Goal: Task Accomplishment & Management: Manage account settings

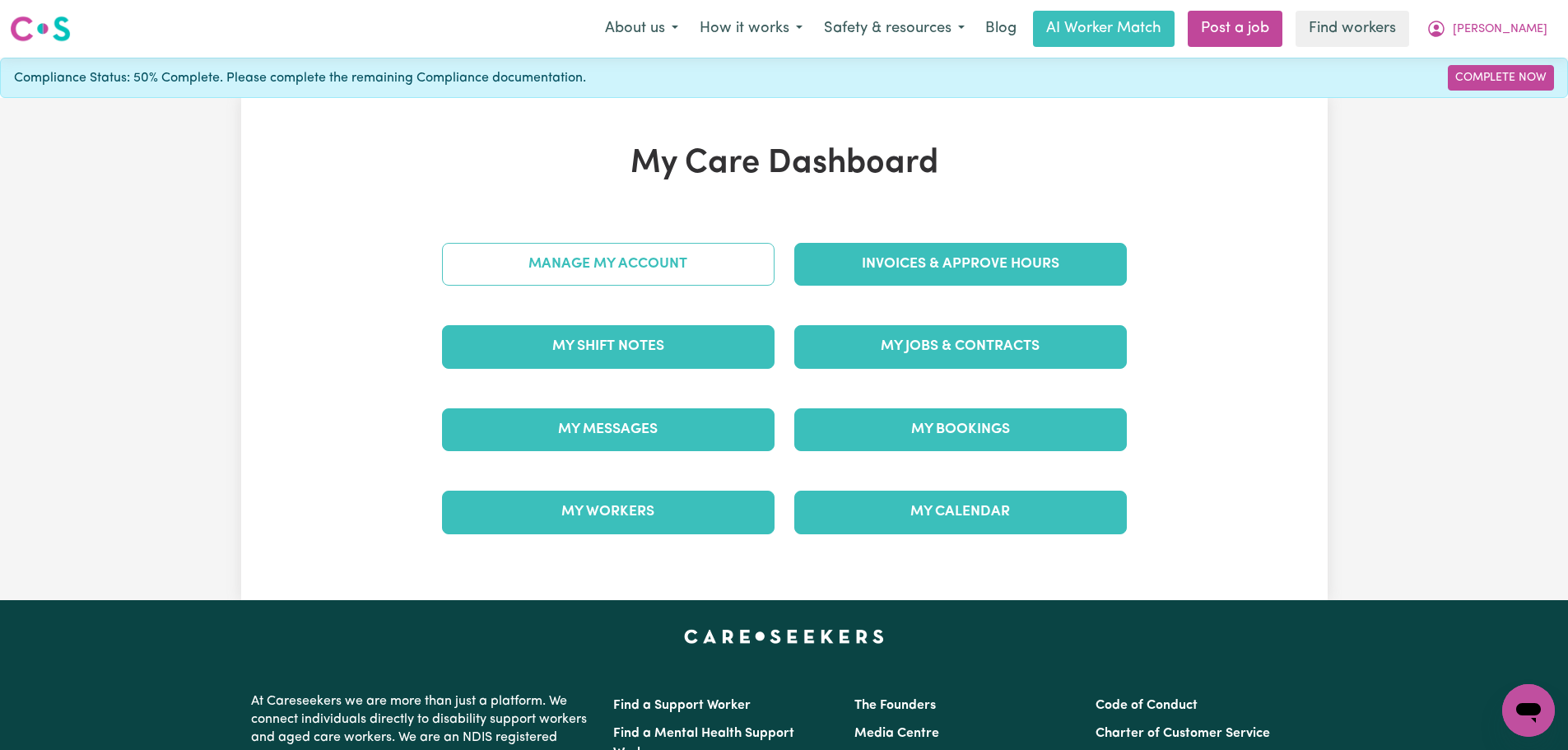
click at [685, 264] on link "Manage My Account" at bounding box center [608, 264] width 333 height 42
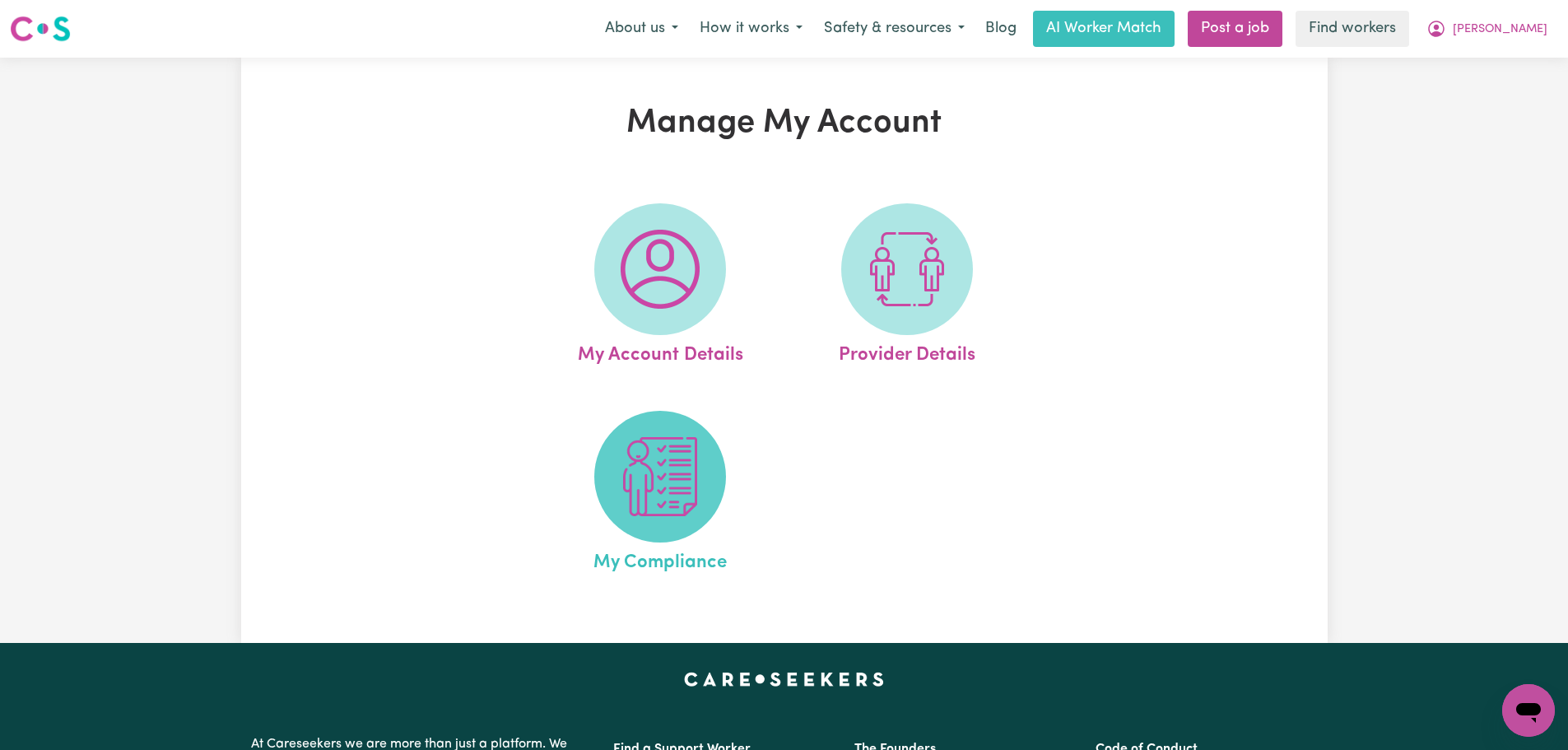
click at [655, 514] on img at bounding box center [660, 476] width 79 height 79
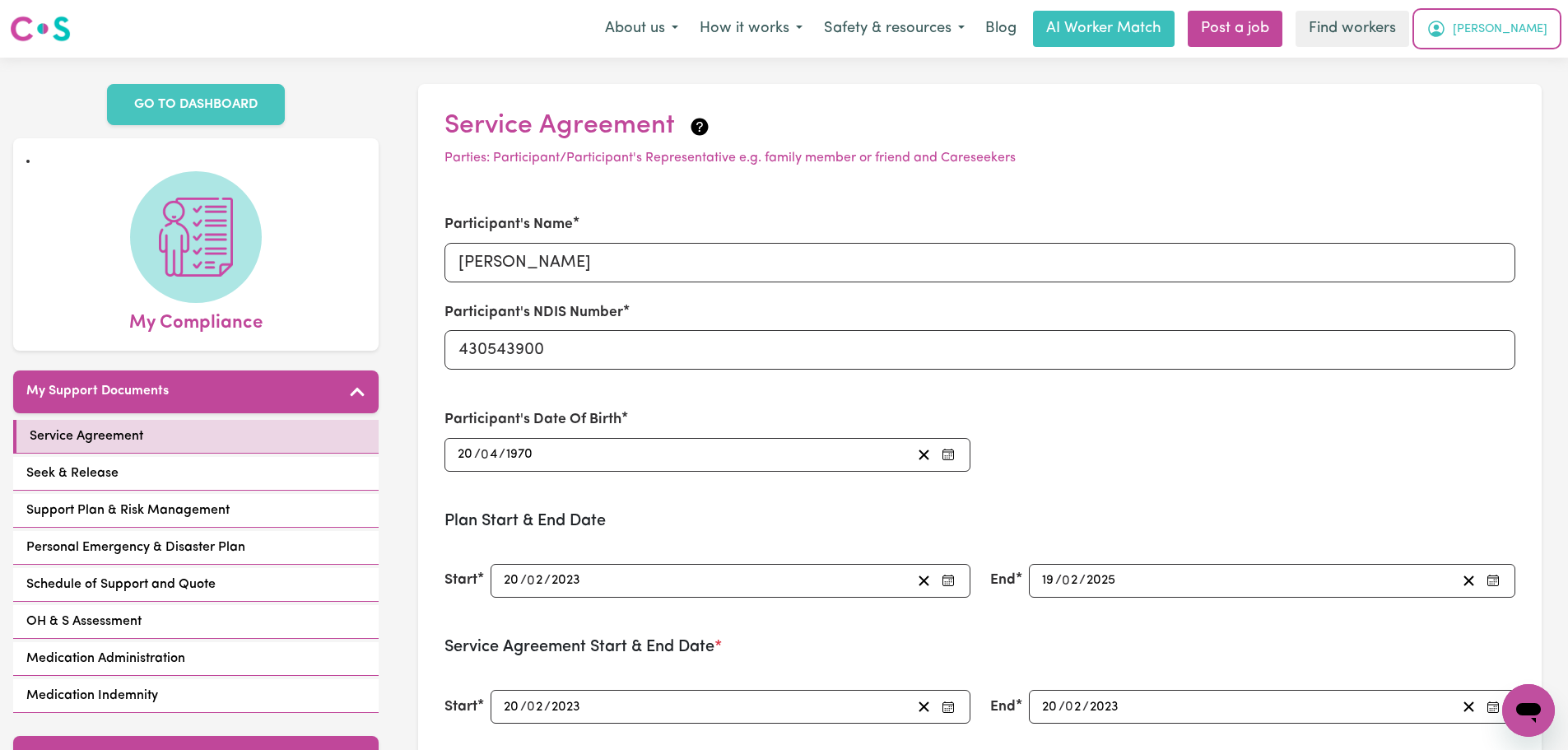
click at [1506, 32] on button "Suzann" at bounding box center [1487, 29] width 143 height 35
click at [1505, 101] on link "Logout" at bounding box center [1492, 94] width 130 height 31
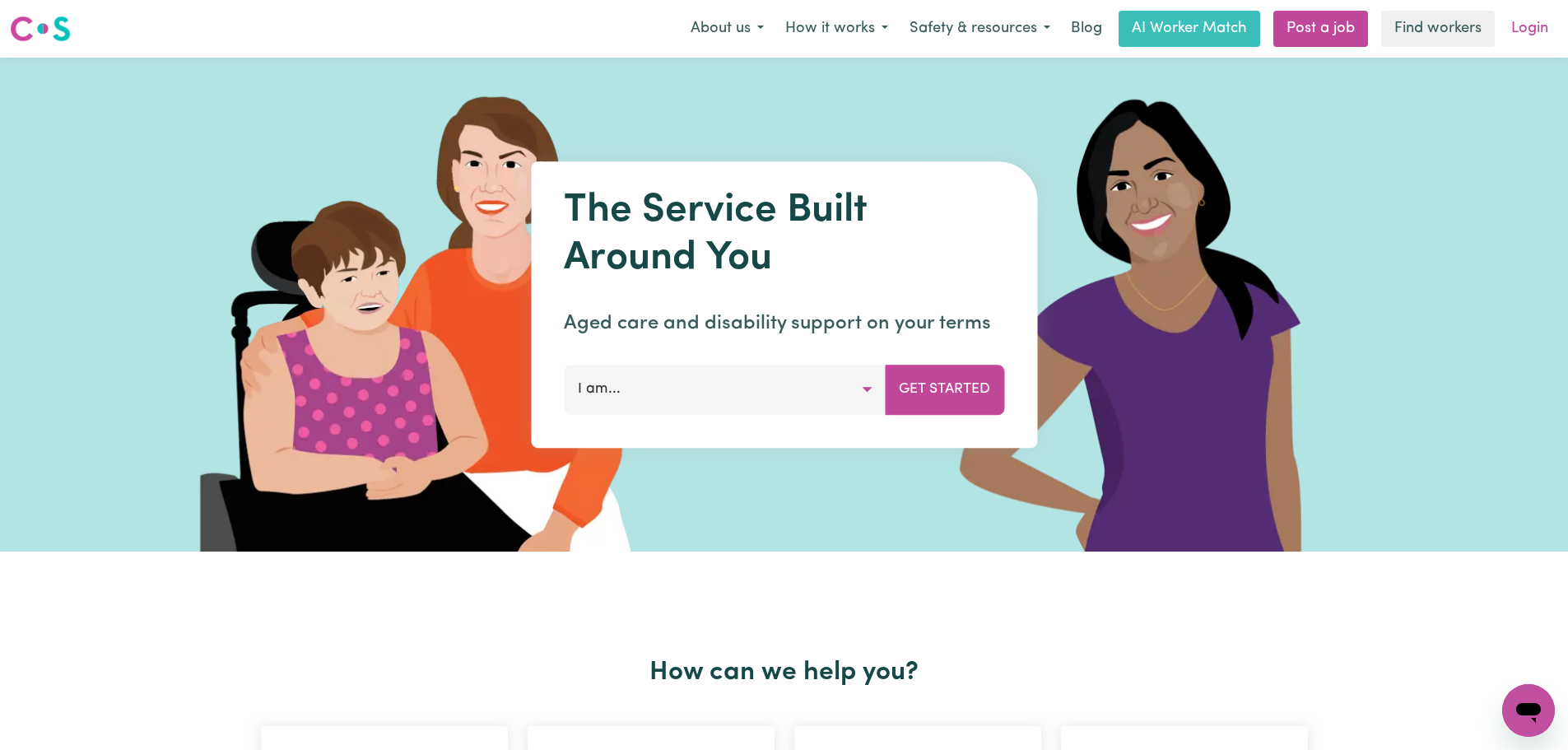
click at [1510, 29] on link "Login" at bounding box center [1530, 29] width 57 height 36
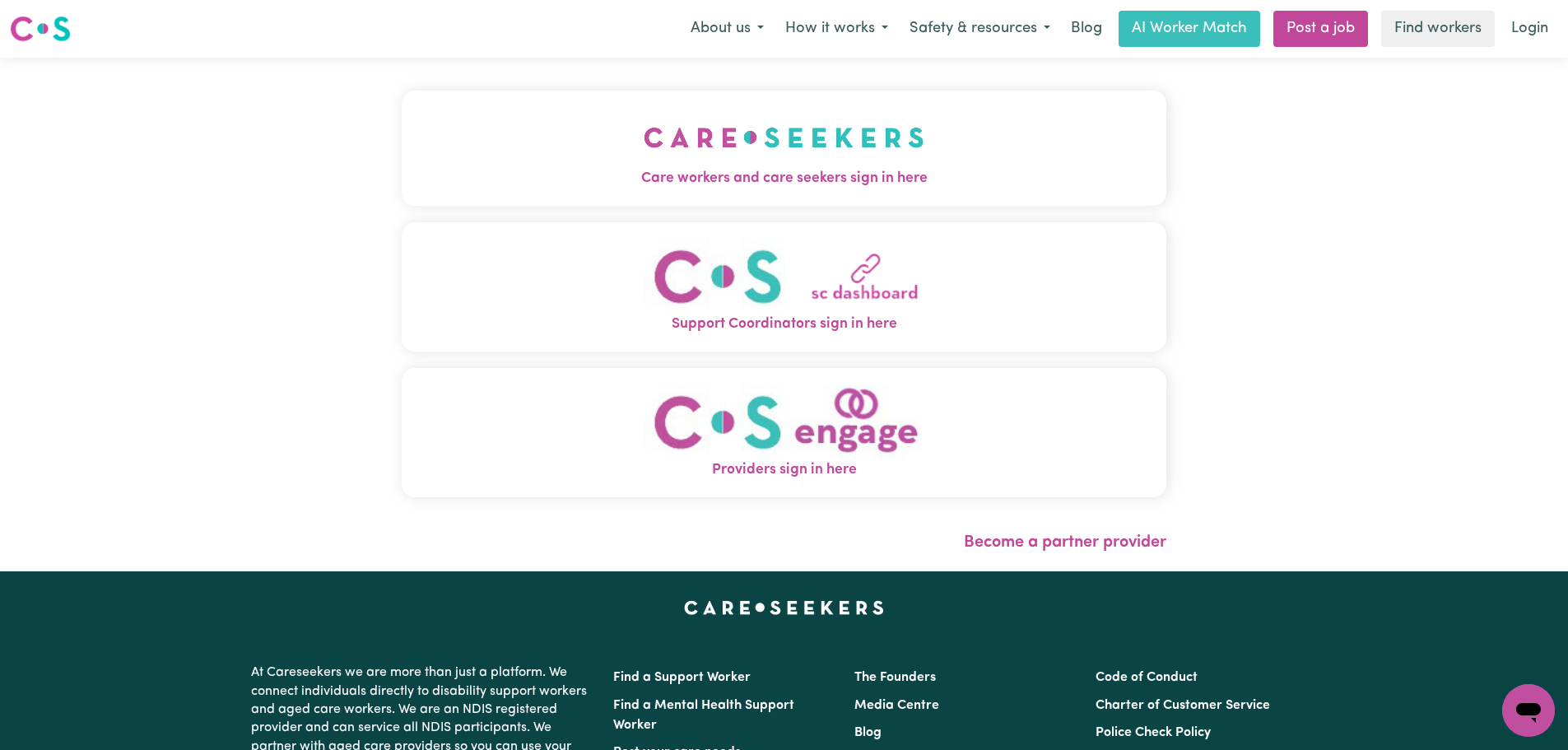
drag, startPoint x: 703, startPoint y: 198, endPoint x: 686, endPoint y: 199, distance: 17.0
click at [702, 198] on button "Care workers and care seekers sign in here" at bounding box center [783, 148] width 764 height 115
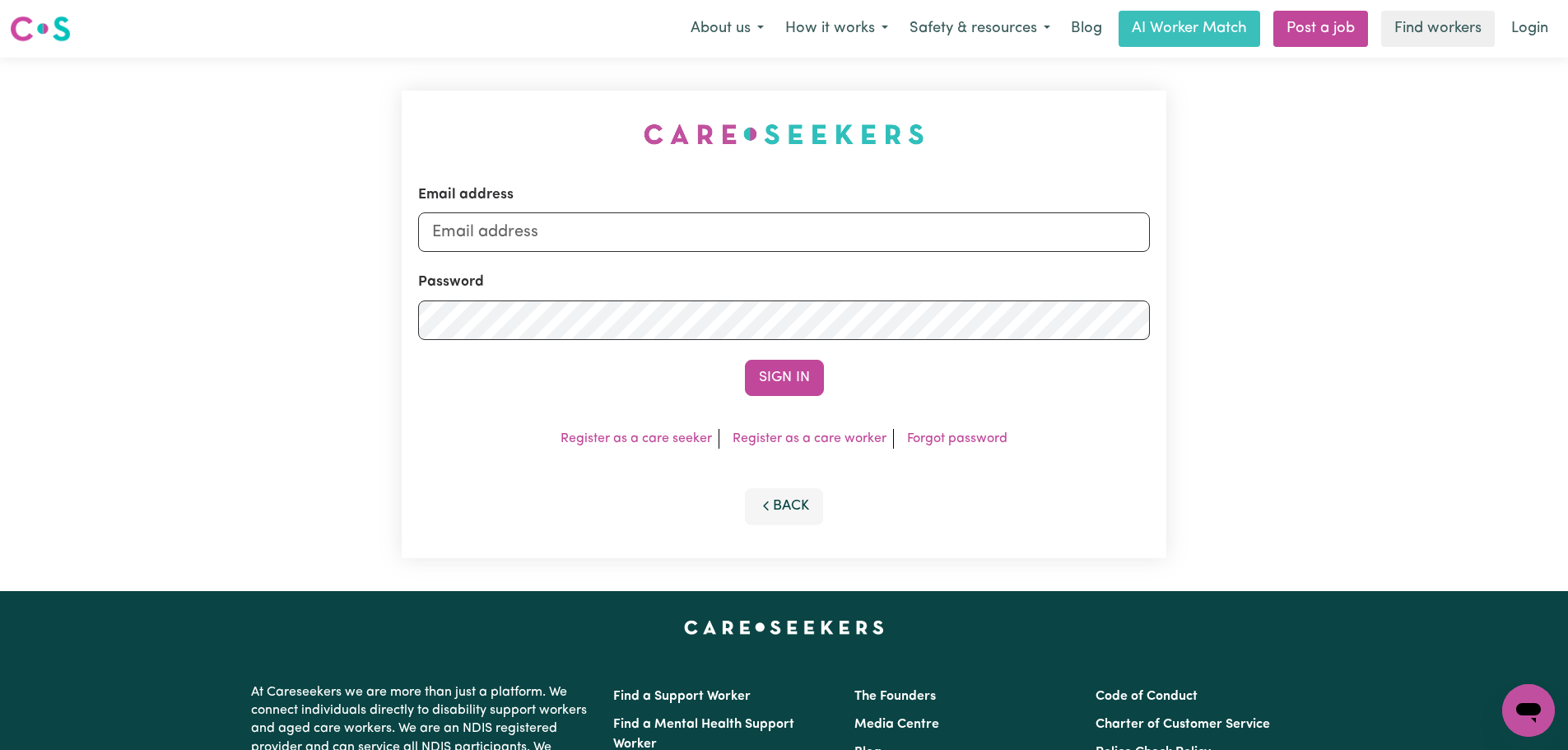
type input "[PERSON_NAME][EMAIL_ADDRESS][DOMAIN_NAME]"
click at [737, 373] on div "Sign In" at bounding box center [784, 378] width 732 height 36
click at [786, 397] on div "Email address lindsay+engage@careseekers.com.au Password Sign In Register as a …" at bounding box center [783, 324] width 764 height 467
click at [775, 371] on button "Sign In" at bounding box center [784, 378] width 79 height 36
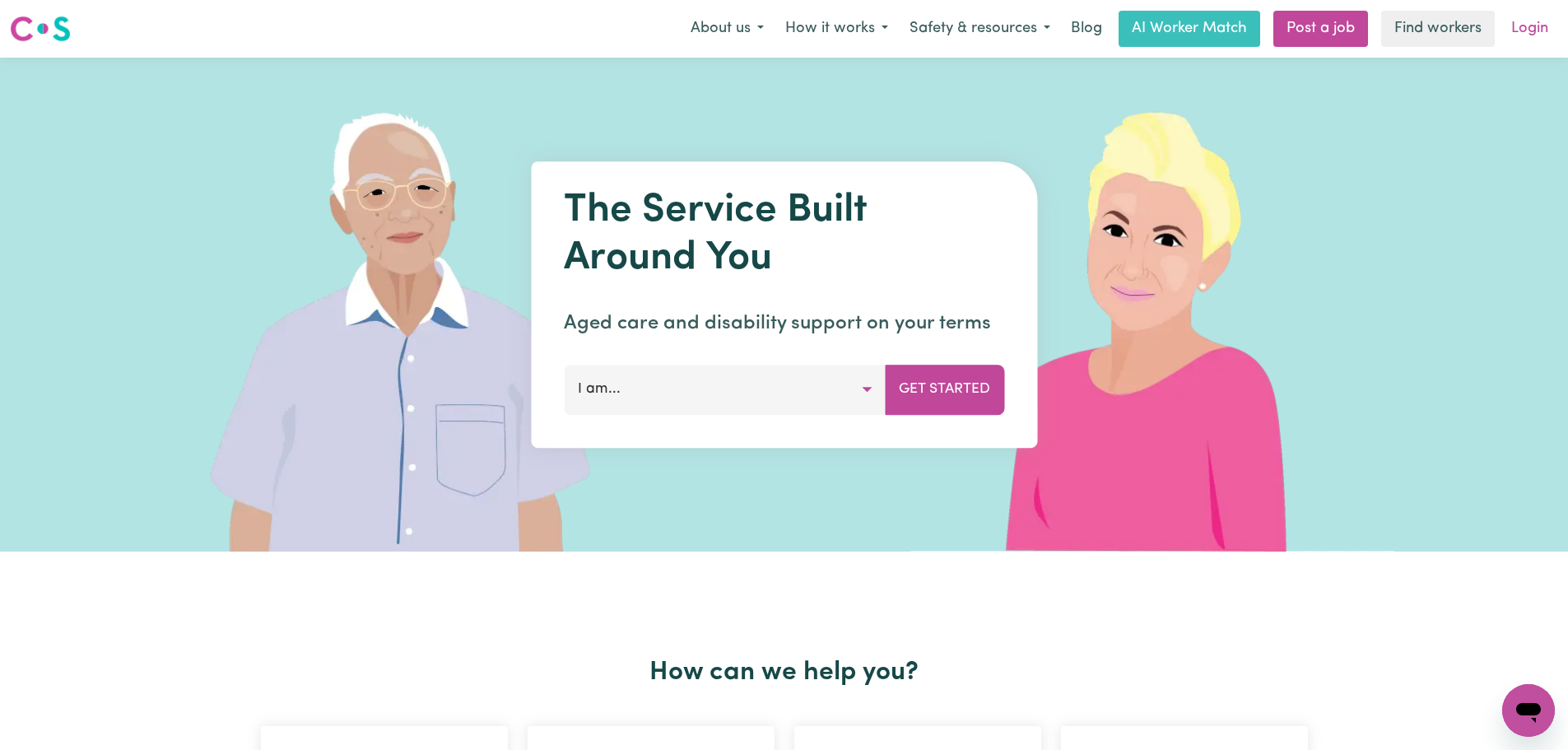
click at [1536, 38] on link "Login" at bounding box center [1530, 29] width 57 height 36
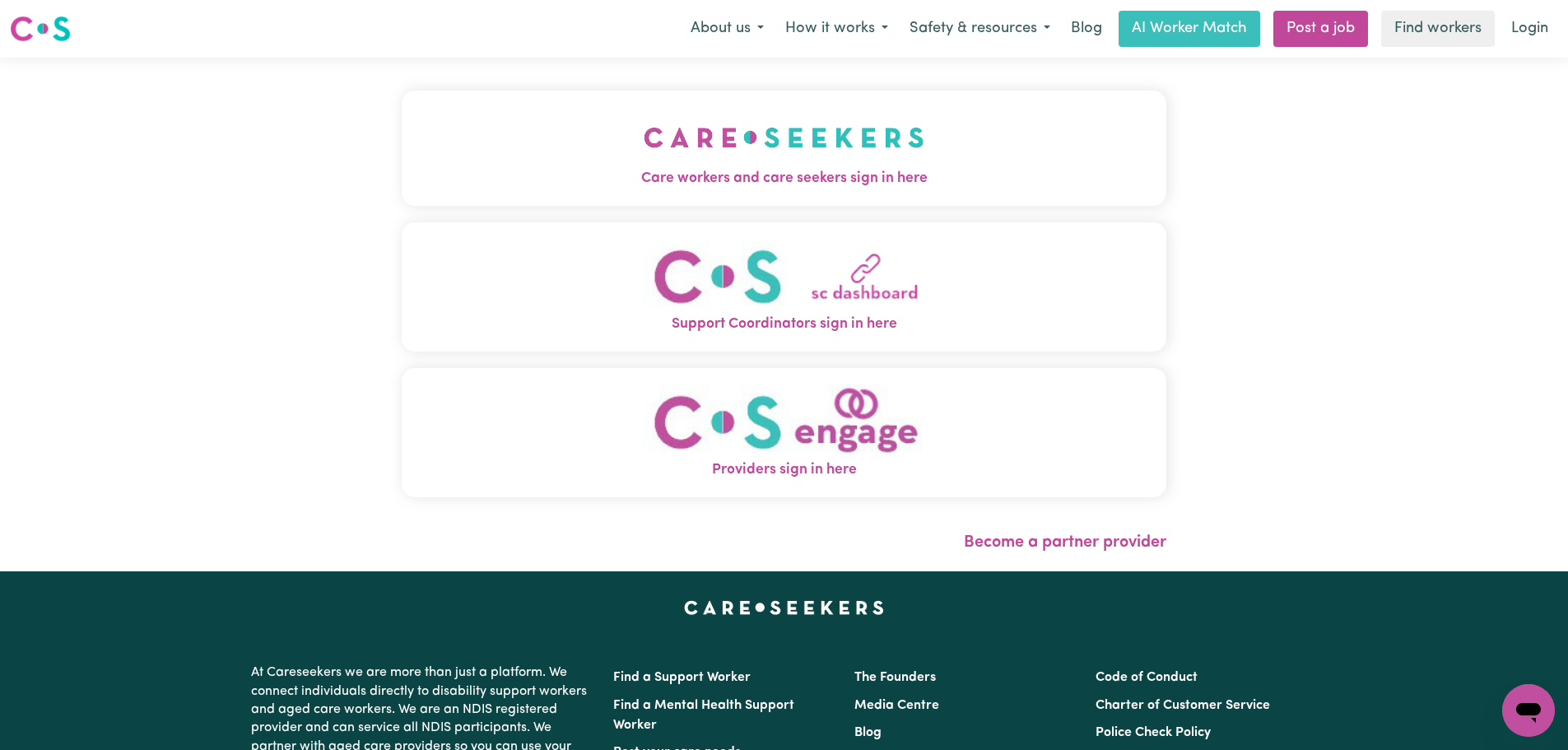
click at [629, 172] on span "Care workers and care seekers sign in here" at bounding box center [783, 178] width 764 height 21
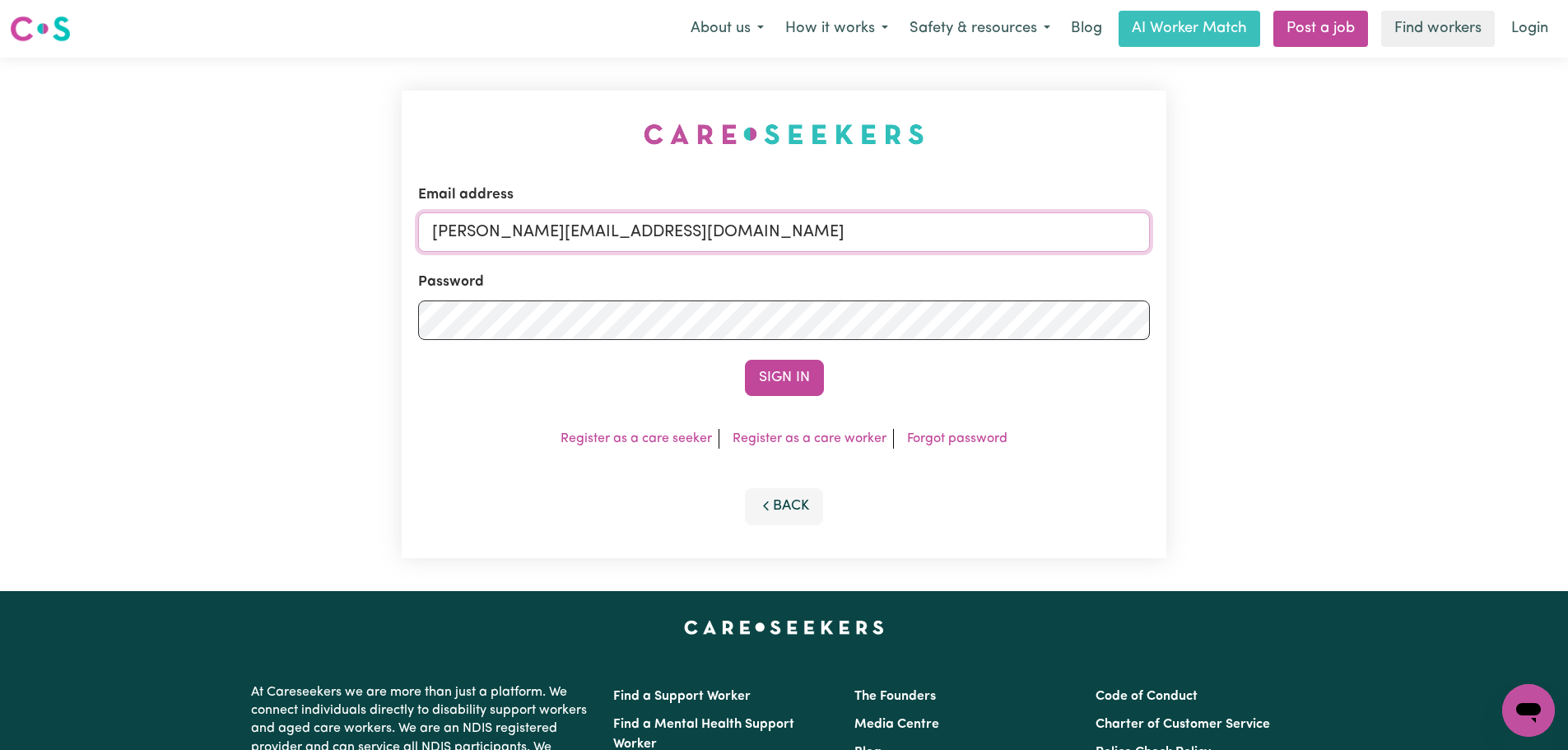
click at [735, 230] on input "[PERSON_NAME][EMAIL_ADDRESS][DOMAIN_NAME]" at bounding box center [784, 232] width 732 height 40
drag, startPoint x: 815, startPoint y: 238, endPoint x: 519, endPoint y: 233, distance: 296.0
click at [512, 237] on input "superuser~ [EMAIL_ADDRESS][DOMAIN_NAME]" at bounding box center [784, 232] width 732 height 40
type input "[EMAIL_ADDRESS][DOMAIN_NAME]"
click at [745, 360] on button "Sign In" at bounding box center [784, 378] width 79 height 36
